Goal: Find contact information: Find contact information

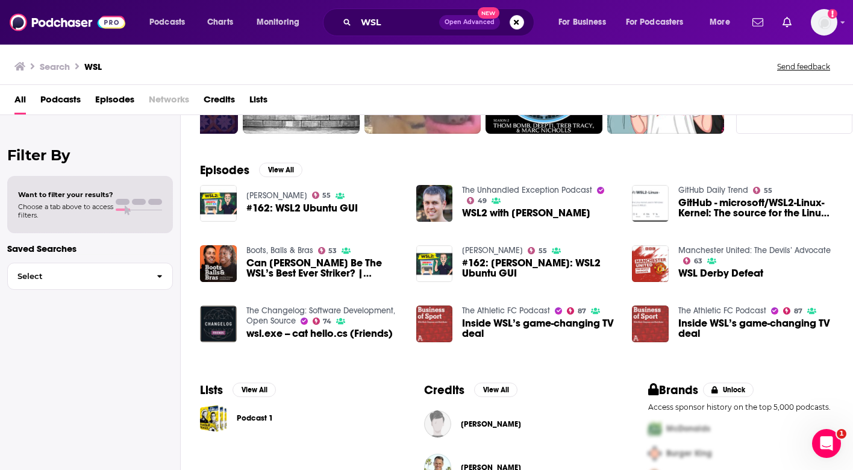
scroll to position [133, 0]
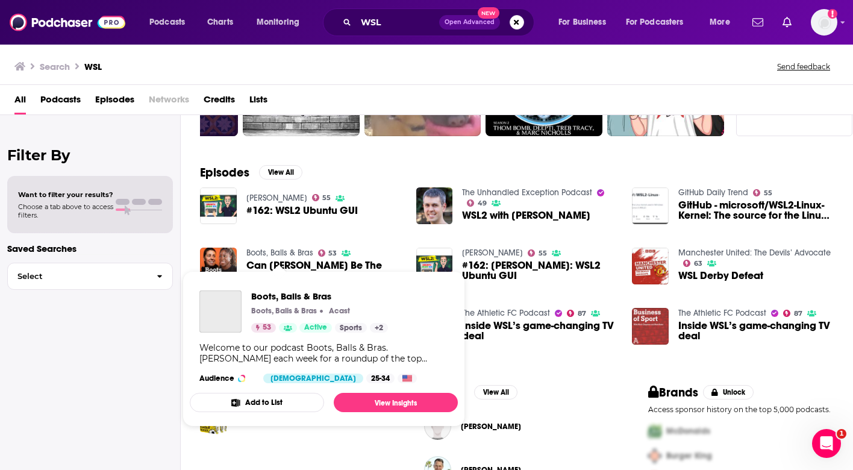
click at [264, 251] on link "Boots, Balls & Bras" at bounding box center [280, 253] width 67 height 10
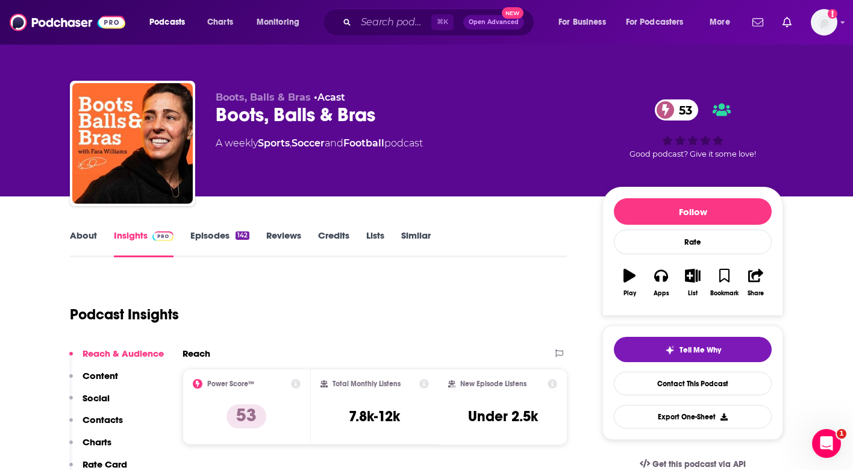
click at [222, 246] on link "Episodes 142" at bounding box center [219, 244] width 59 height 28
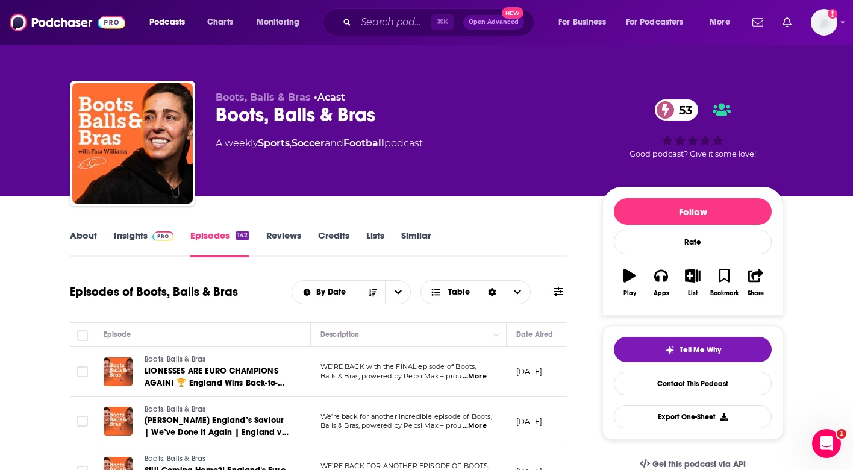
click at [477, 375] on span "...More" at bounding box center [475, 377] width 24 height 10
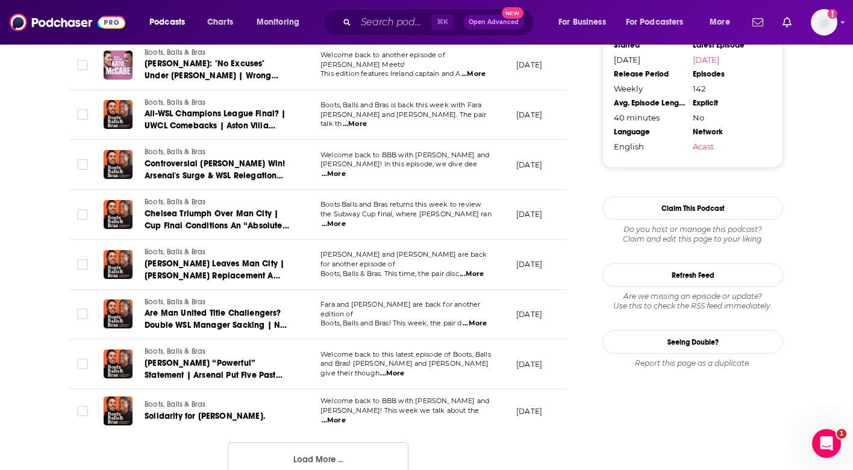
scroll to position [1164, 0]
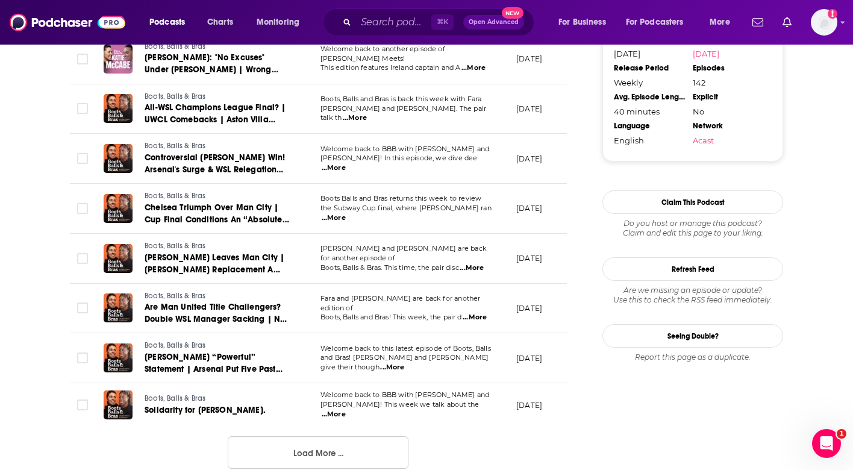
click at [346, 410] on span "...More" at bounding box center [334, 415] width 24 height 10
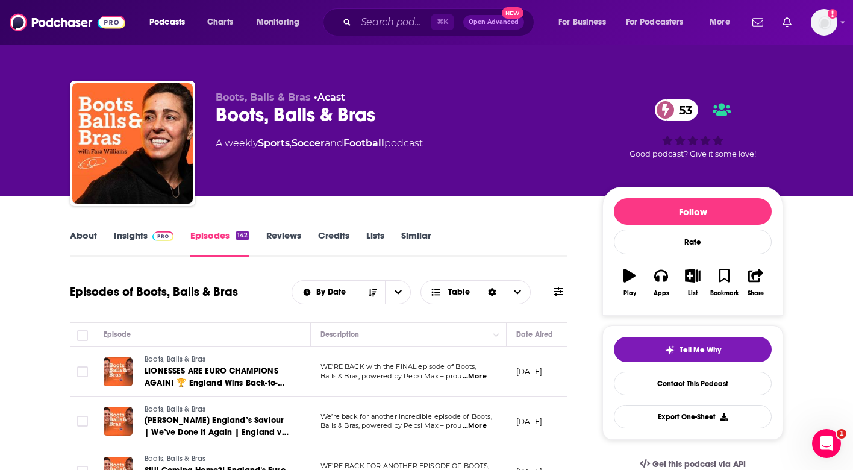
scroll to position [0, 0]
click at [477, 377] on span "...More" at bounding box center [475, 377] width 24 height 10
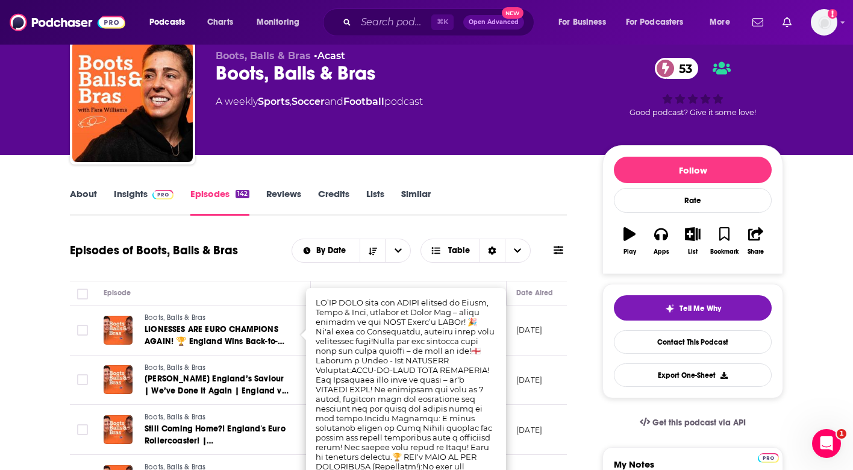
scroll to position [47, 0]
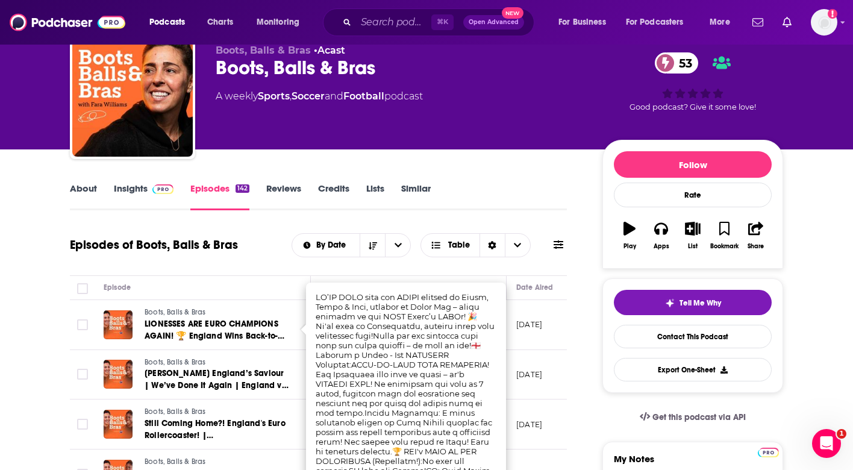
click at [125, 198] on link "Insights" at bounding box center [144, 197] width 60 height 28
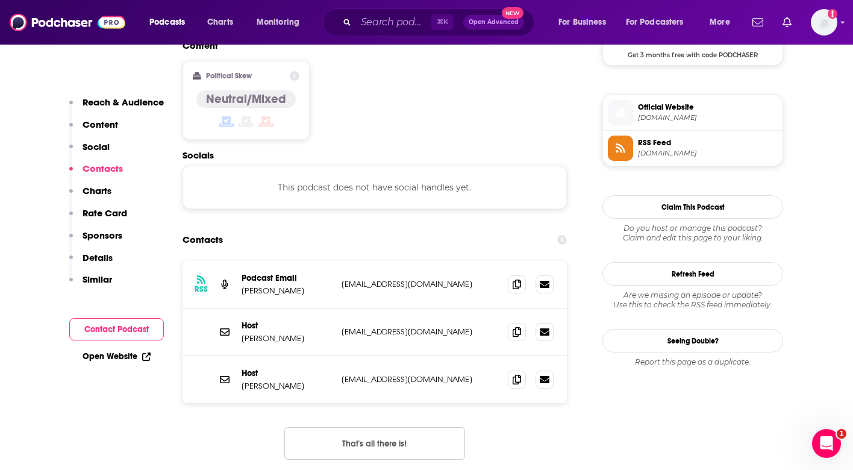
scroll to position [945, 0]
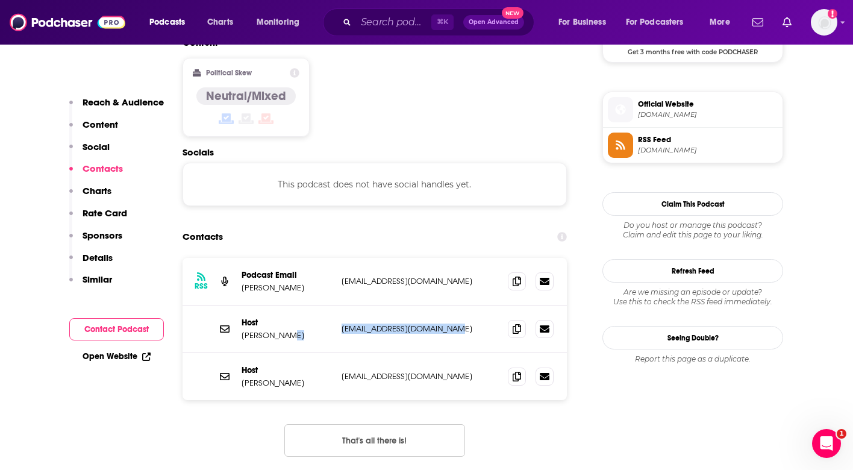
drag, startPoint x: 451, startPoint y: 268, endPoint x: 334, endPoint y: 272, distance: 117.0
click at [334, 306] on div "Host [PERSON_NAME] [EMAIL_ADDRESS][DOMAIN_NAME] [EMAIL_ADDRESS][DOMAIN_NAME]" at bounding box center [375, 330] width 385 height 48
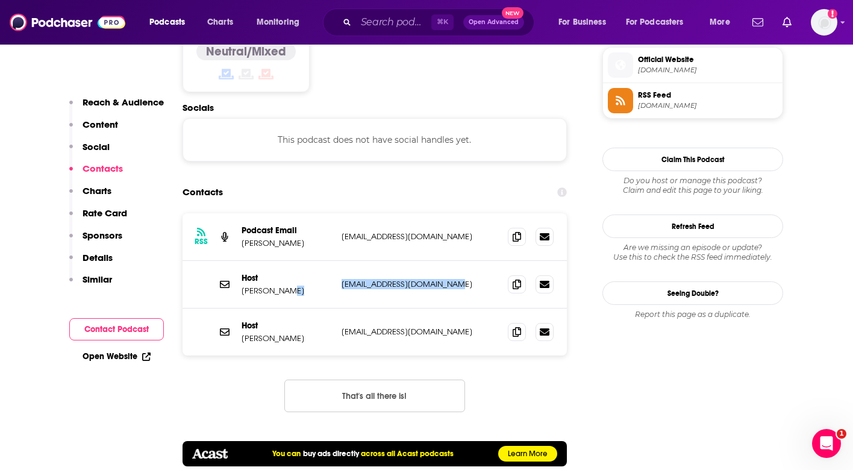
scroll to position [886, 0]
